Goal: Transaction & Acquisition: Purchase product/service

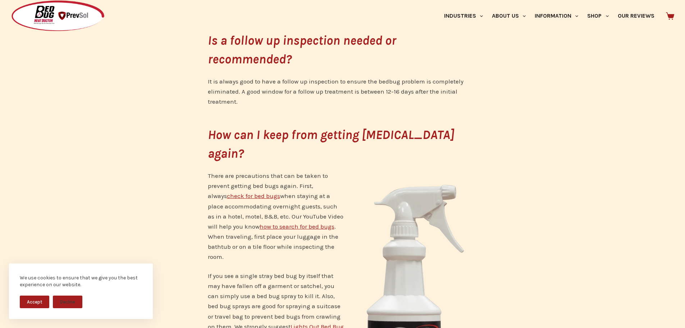
scroll to position [2266, 0]
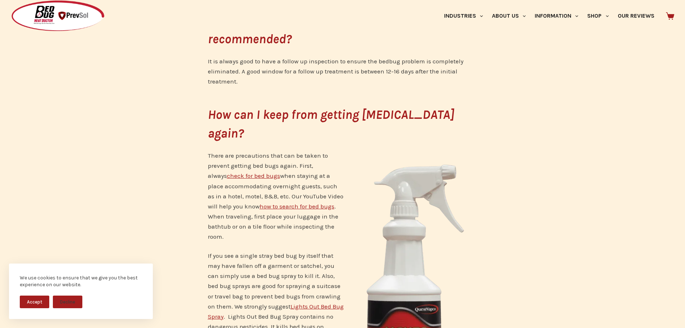
click at [276, 203] on link "how to search for bed bugs" at bounding box center [297, 206] width 75 height 7
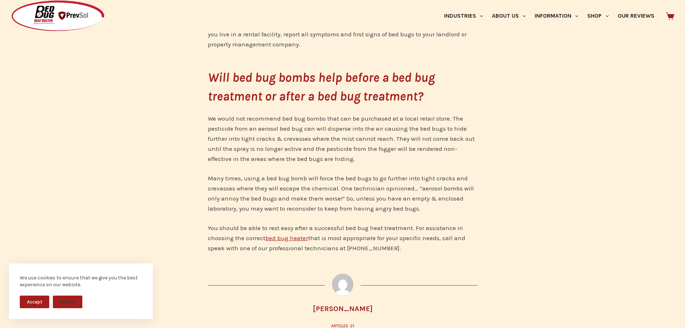
scroll to position [2698, 0]
click at [289, 234] on link "bed bug heater" at bounding box center [286, 237] width 43 height 7
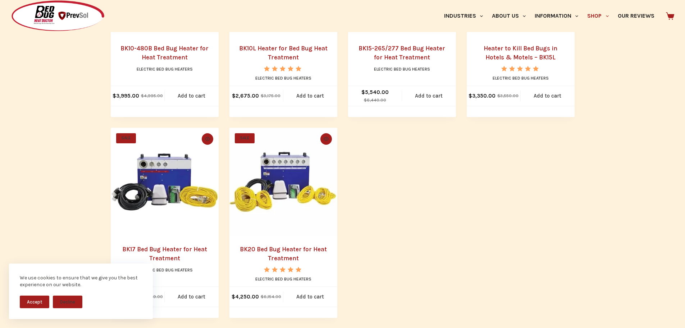
scroll to position [540, 0]
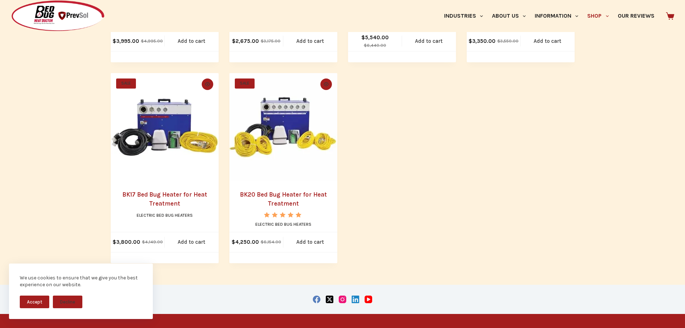
click at [276, 195] on link "BK20 Bed Bug Heater for Heat Treatment" at bounding box center [283, 199] width 87 height 17
